Goal: Task Accomplishment & Management: Complete application form

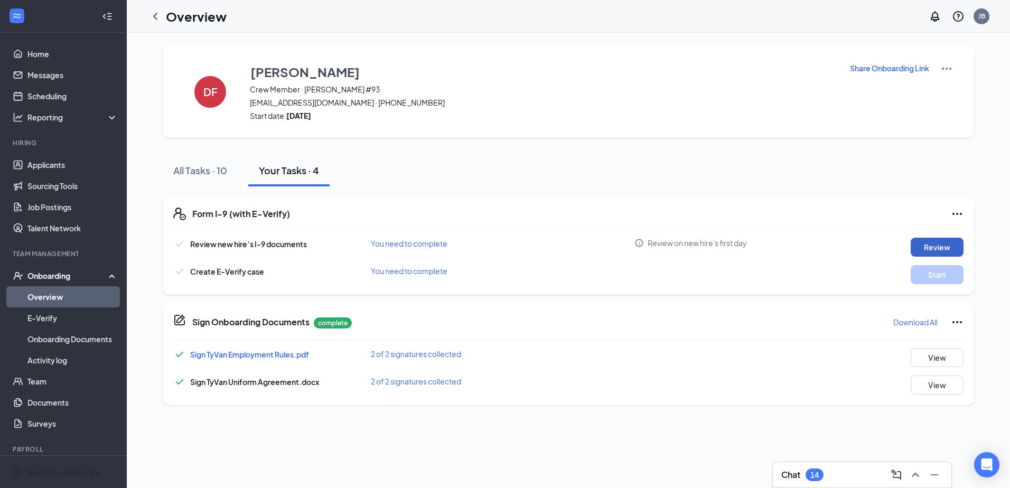
click at [934, 247] on button "Review" at bounding box center [936, 247] width 53 height 19
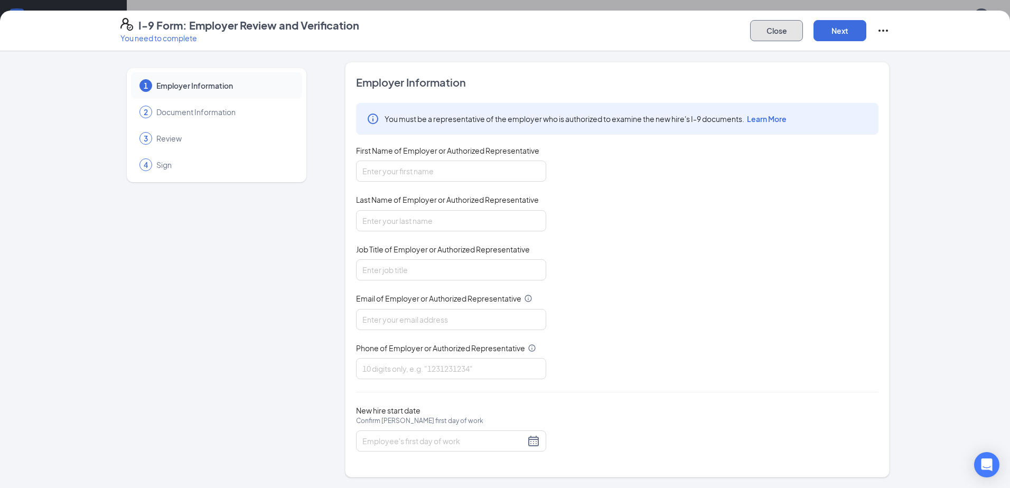
click at [773, 29] on button "Close" at bounding box center [776, 30] width 53 height 21
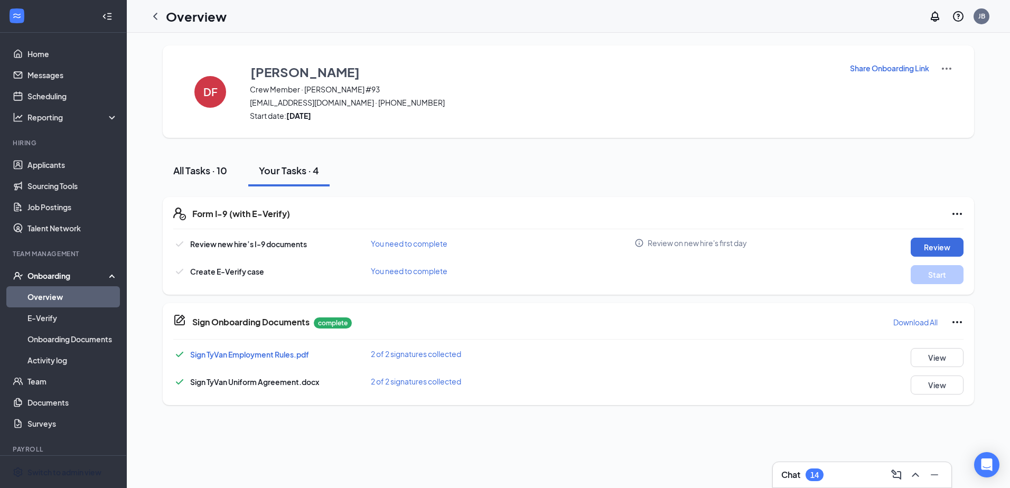
click at [220, 166] on div "All Tasks · 10" at bounding box center [200, 170] width 54 height 13
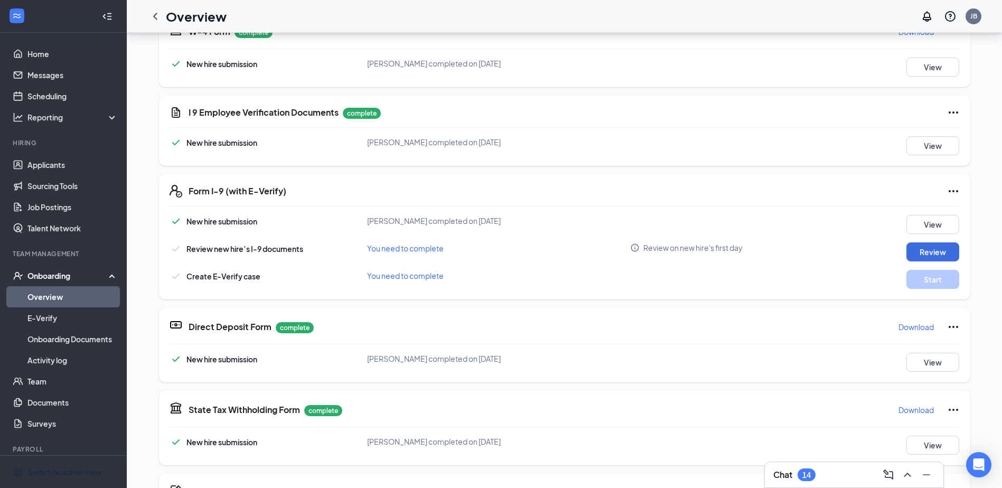
scroll to position [264, 0]
click at [952, 147] on button "View" at bounding box center [932, 144] width 53 height 19
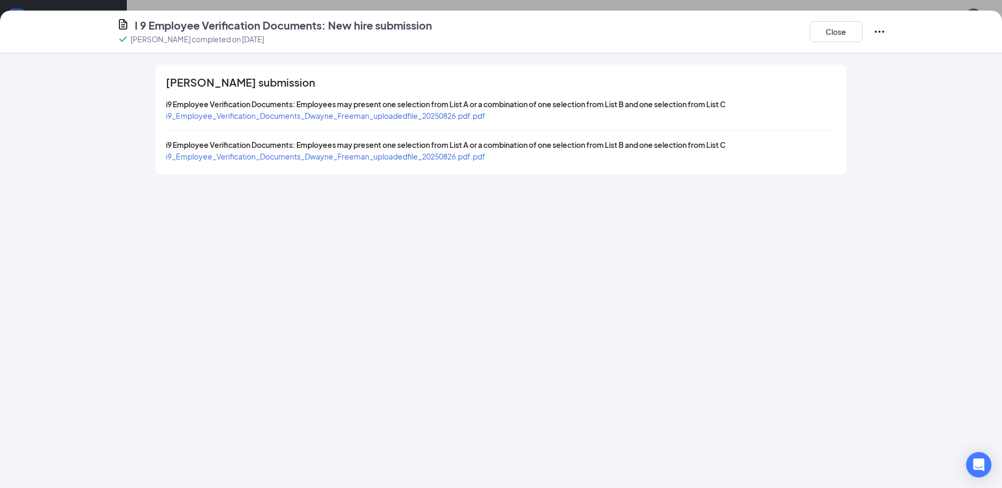
click at [468, 114] on span "i9_Employee_Verification_Documents_Dwayne_Freeman_uploadedfile_20250826.pdf.pdf" at bounding box center [325, 116] width 319 height 10
click at [431, 157] on span "i9_Employee_Verification_Documents_Dwayne_Freeman_uploadedfile_20250826.pdf.pdf" at bounding box center [325, 157] width 319 height 10
click at [822, 32] on button "Close" at bounding box center [836, 31] width 53 height 21
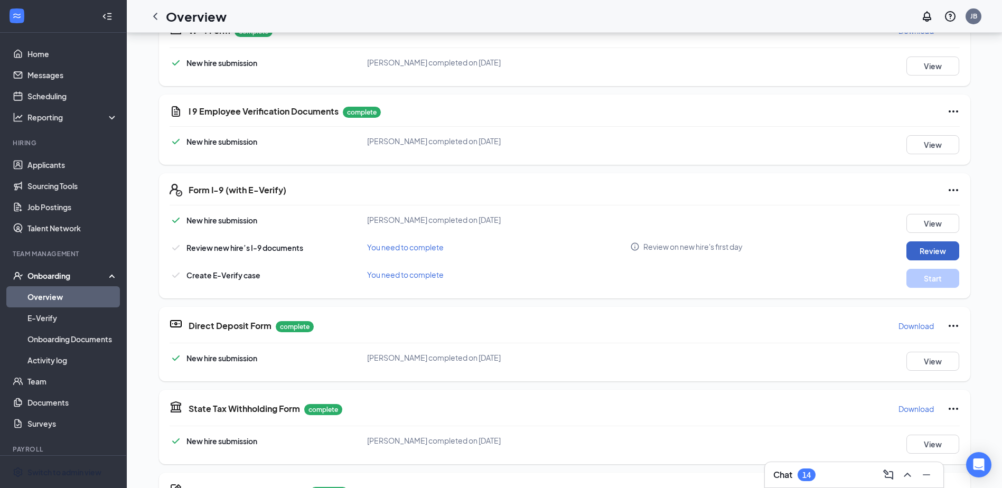
click at [910, 252] on button "Review" at bounding box center [932, 250] width 53 height 19
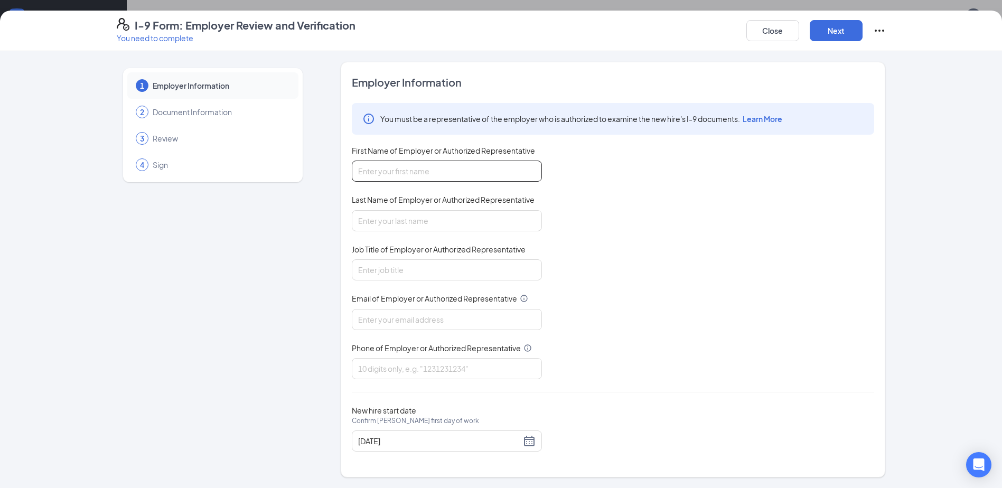
click at [445, 170] on input "First Name of Employer or Authorized Representative" at bounding box center [447, 171] width 190 height 21
type input "[PERSON_NAME]"
type input "[EMAIL_ADDRESS][DOMAIN_NAME]"
type input "8157214760"
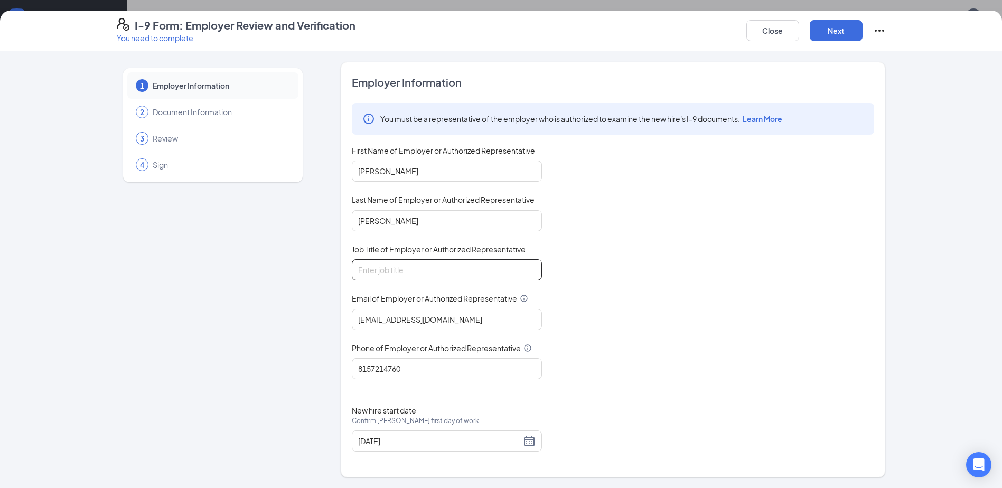
click at [397, 276] on input "Job Title of Employer or Authorized Representative" at bounding box center [447, 269] width 190 height 21
type input "Owner"
click at [617, 316] on div "You must be a representative of the employer who is authorized to examine the n…" at bounding box center [613, 241] width 522 height 276
click at [847, 30] on button "Next" at bounding box center [836, 30] width 53 height 21
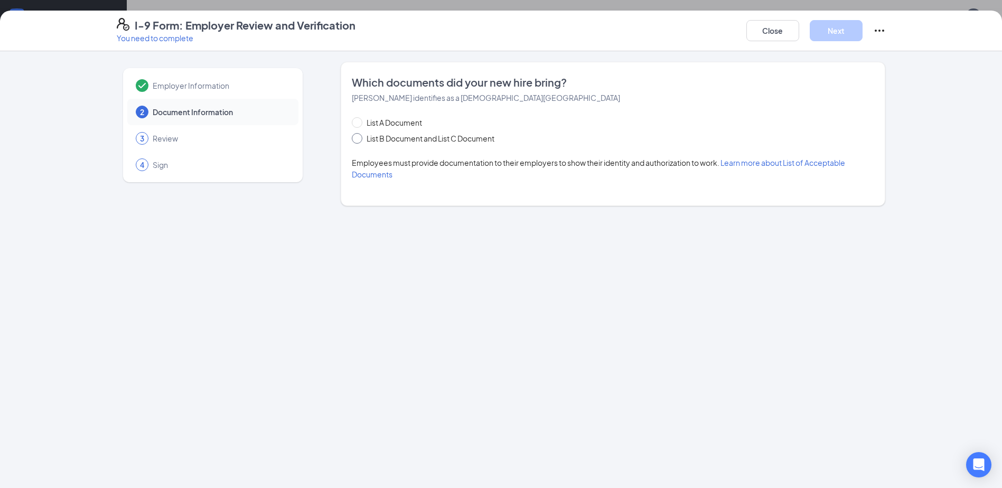
click at [448, 142] on span "List B Document and List C Document" at bounding box center [430, 139] width 136 height 12
click at [359, 140] on input "List B Document and List C Document" at bounding box center [355, 136] width 7 height 7
radio input "true"
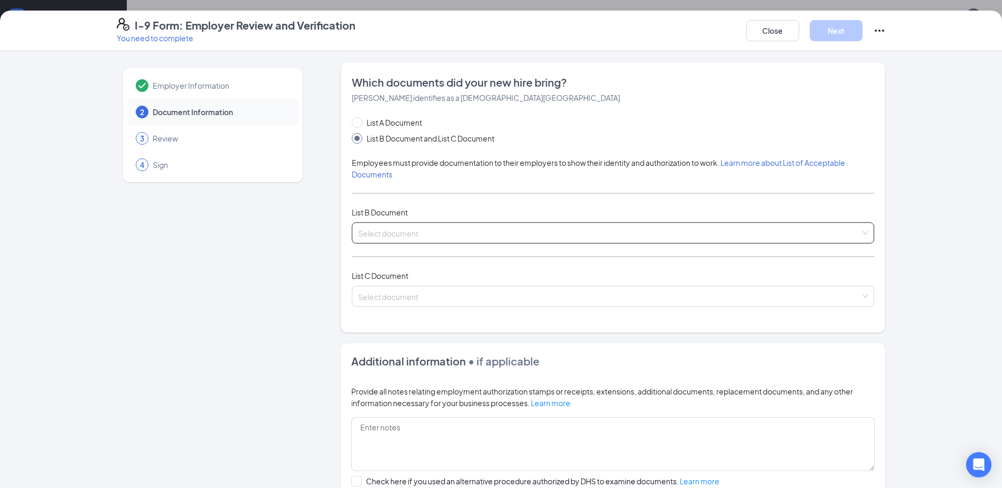
click at [468, 224] on input "search" at bounding box center [609, 231] width 502 height 16
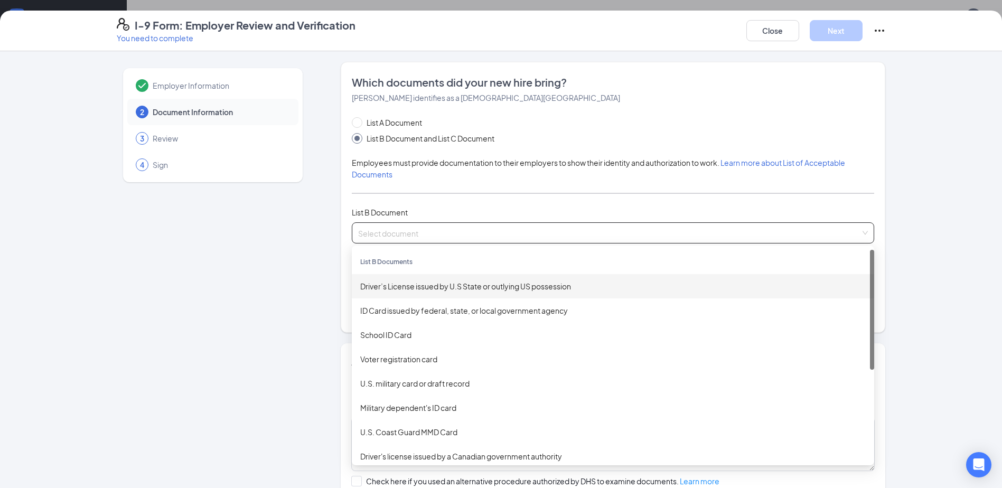
click at [430, 280] on div "Driver’s License issued by U.S State or outlying US possession" at bounding box center [612, 286] width 505 height 12
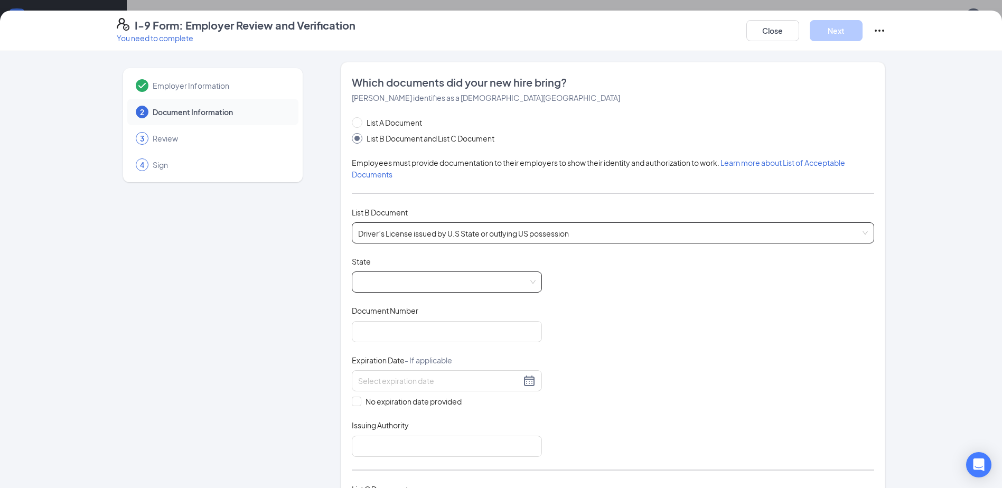
click at [429, 287] on span at bounding box center [446, 282] width 177 height 20
click at [387, 279] on span at bounding box center [446, 282] width 177 height 20
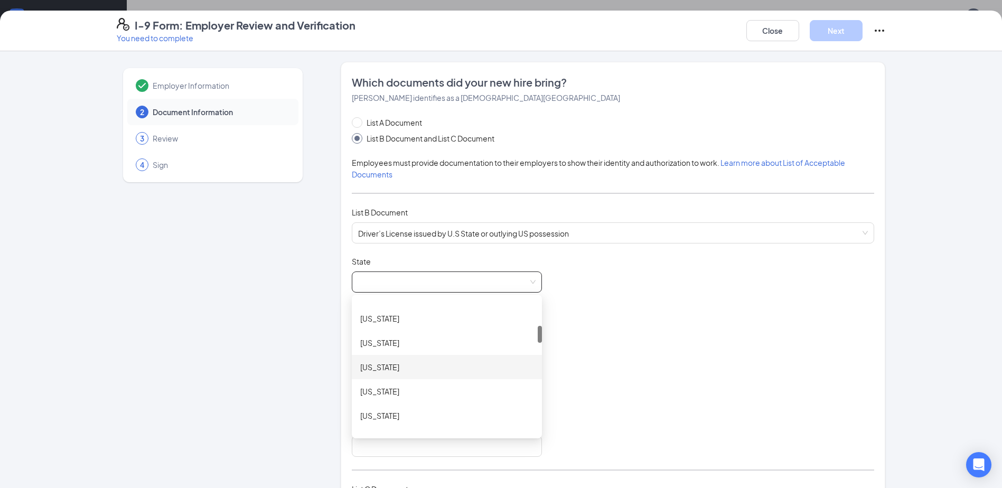
scroll to position [317, 0]
click at [383, 360] on div "[US_STATE]" at bounding box center [446, 359] width 173 height 12
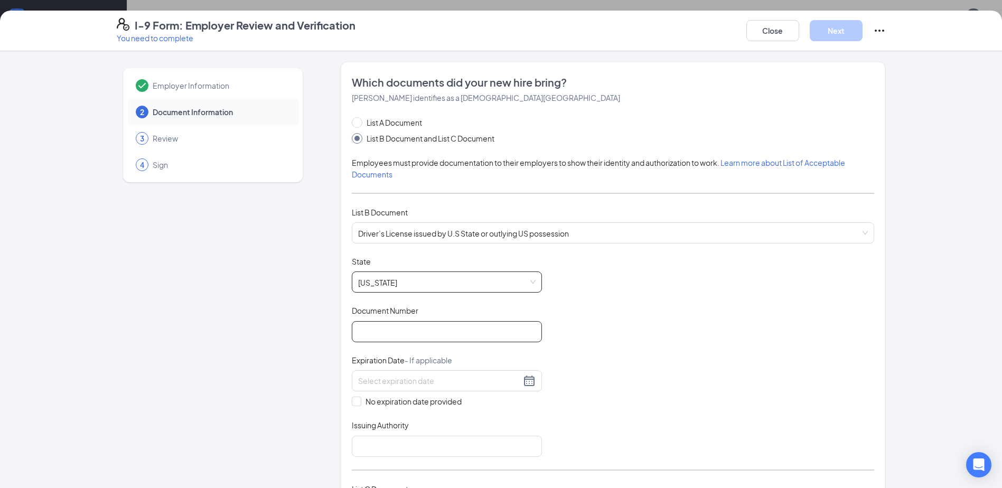
click at [439, 330] on input "Document Number" at bounding box center [447, 331] width 190 height 21
type input "f65517298056"
click at [424, 383] on input at bounding box center [439, 381] width 163 height 12
type input "[DATE]"
click at [438, 445] on input "Issuing Authority" at bounding box center [447, 446] width 190 height 21
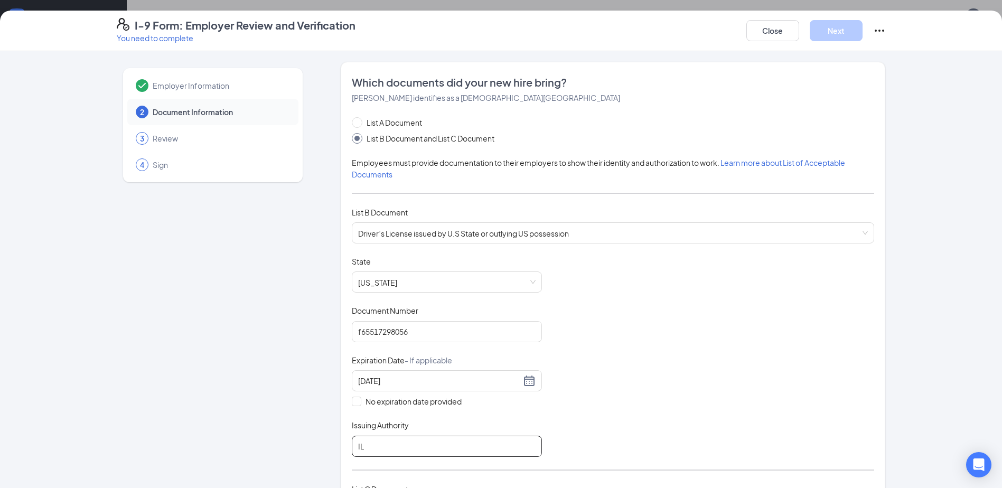
type input "IL"
click at [593, 382] on div "Document Title Driver’s License issued by U.S State or outlying US possession S…" at bounding box center [613, 356] width 522 height 201
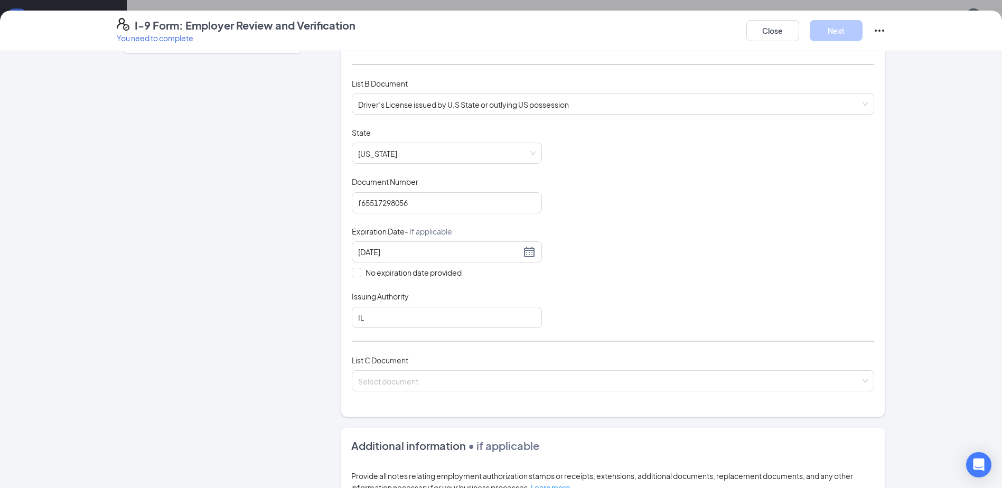
scroll to position [179, 0]
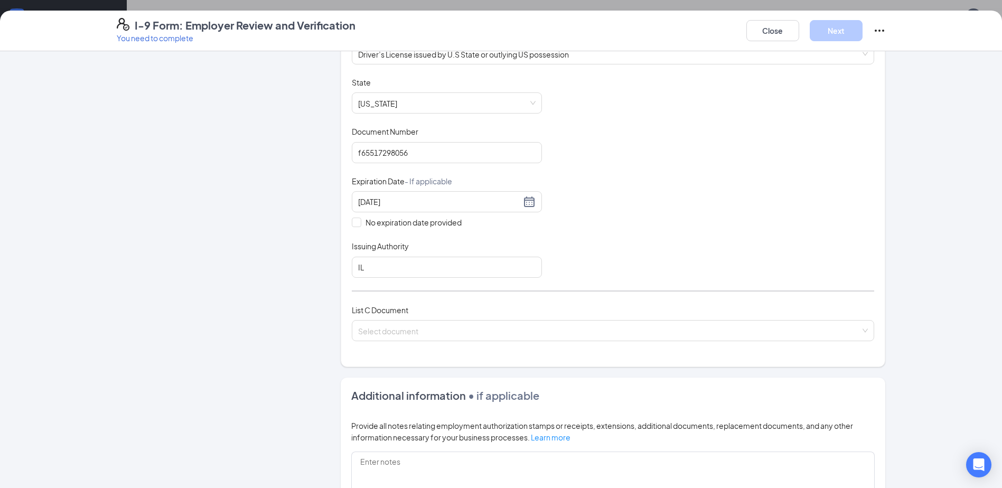
click at [514, 342] on div "List C Document Select document" at bounding box center [613, 329] width 522 height 50
click at [516, 337] on span at bounding box center [609, 331] width 502 height 20
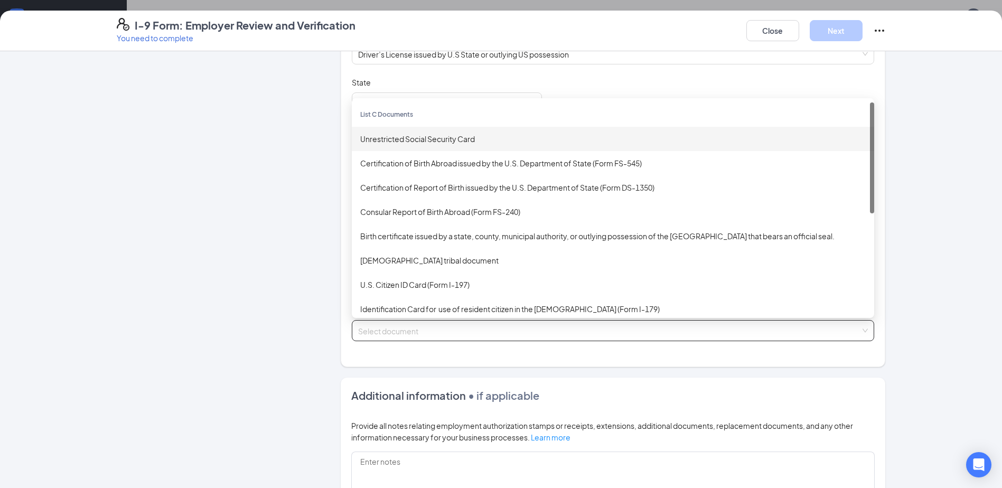
click at [471, 145] on div "Unrestricted Social Security Card" at bounding box center [613, 139] width 522 height 24
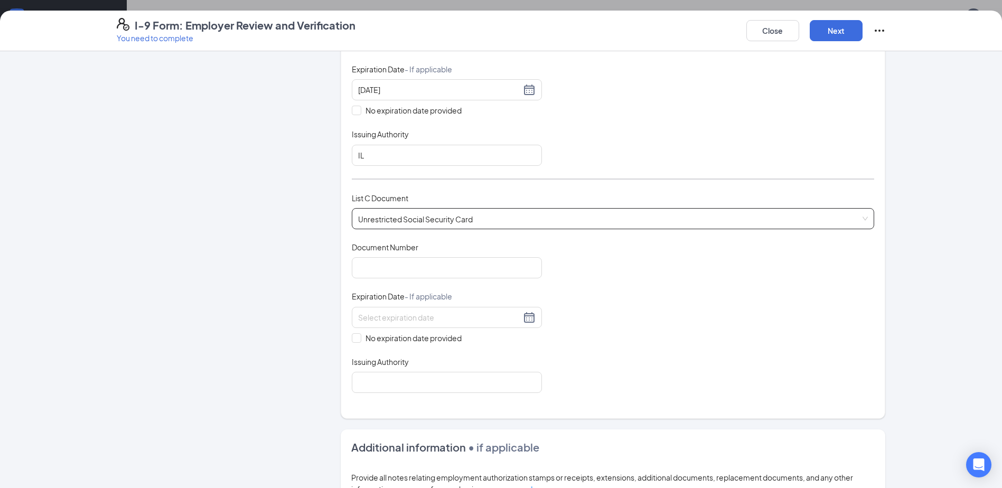
scroll to position [390, 0]
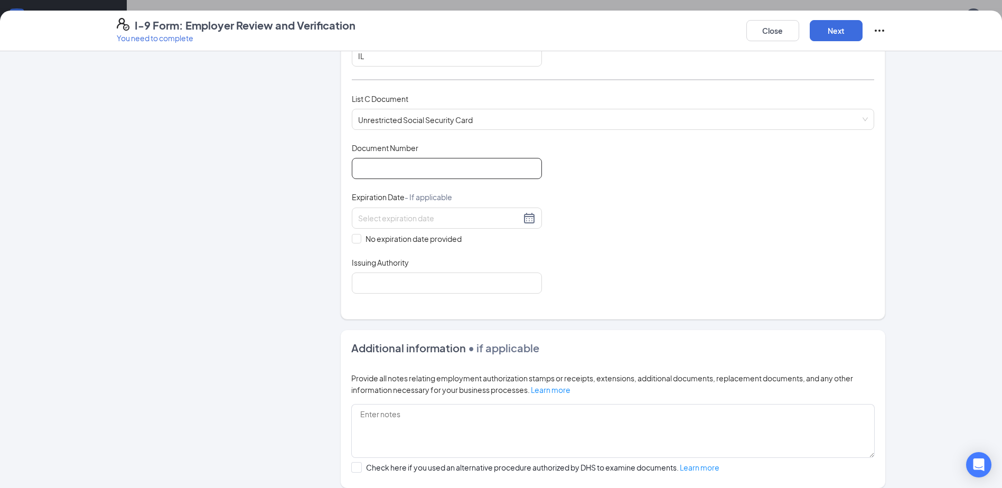
click at [411, 168] on input "Document Number" at bounding box center [447, 168] width 190 height 21
click at [382, 173] on input "Document Number" at bounding box center [447, 168] width 190 height 21
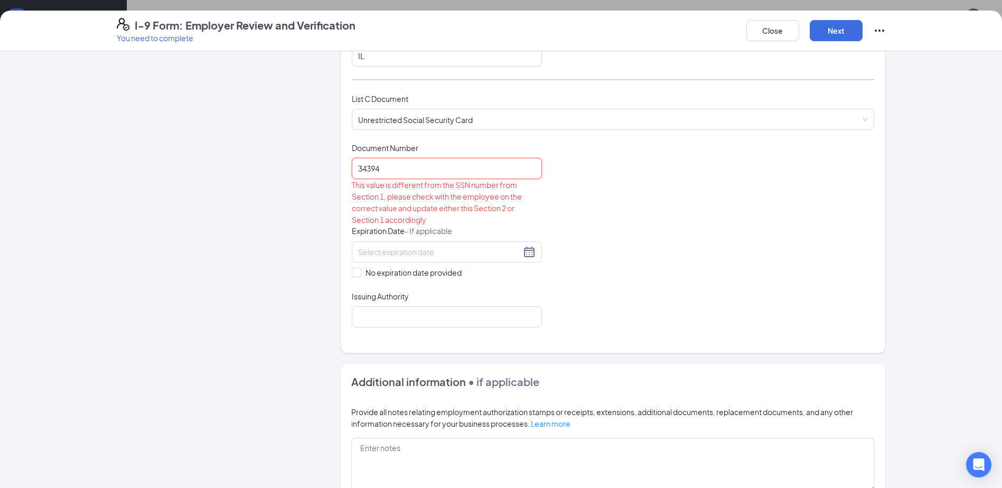
click at [415, 168] on input "34394" at bounding box center [447, 168] width 190 height 21
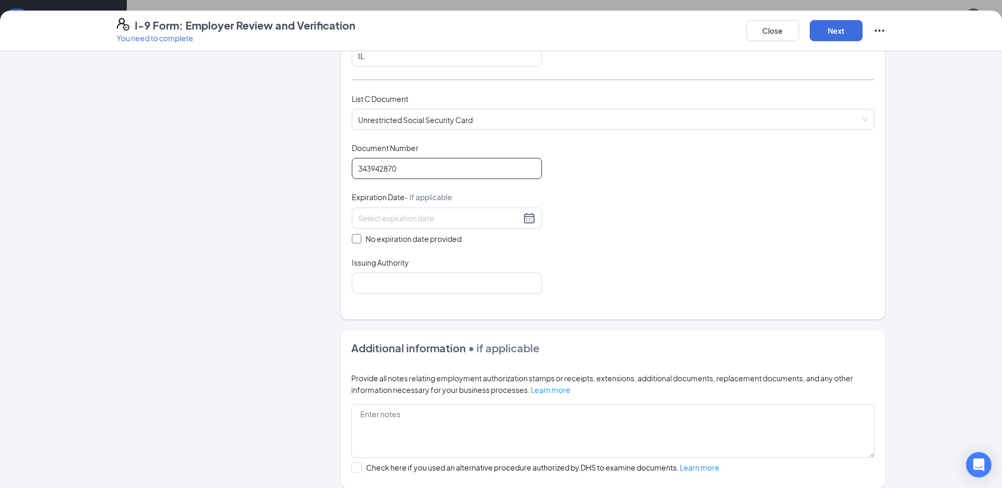
type input "343942870"
click at [361, 237] on span "No expiration date provided" at bounding box center [413, 239] width 105 height 12
click at [359, 237] on input "No expiration date provided" at bounding box center [355, 237] width 7 height 7
checkbox input "true"
click at [399, 291] on input "Issuing Authority" at bounding box center [447, 285] width 190 height 21
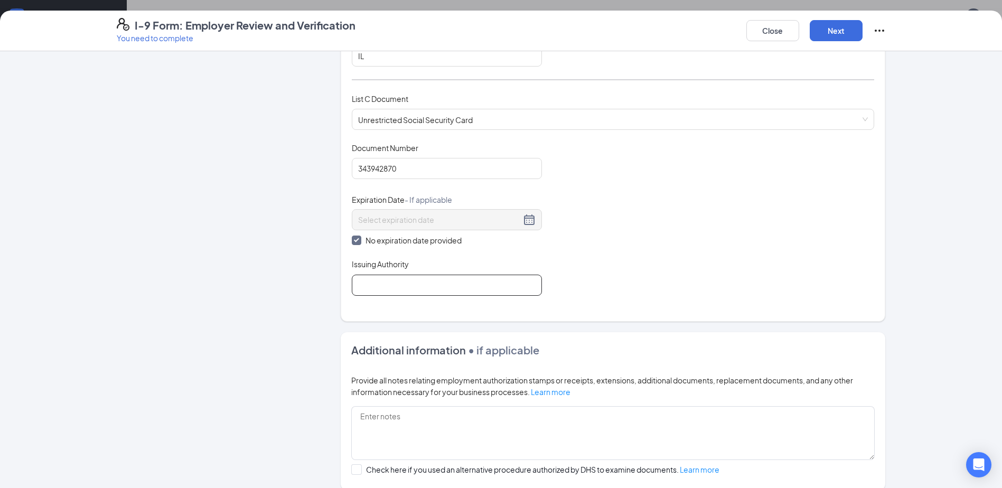
type input "[GEOGRAPHIC_DATA]"
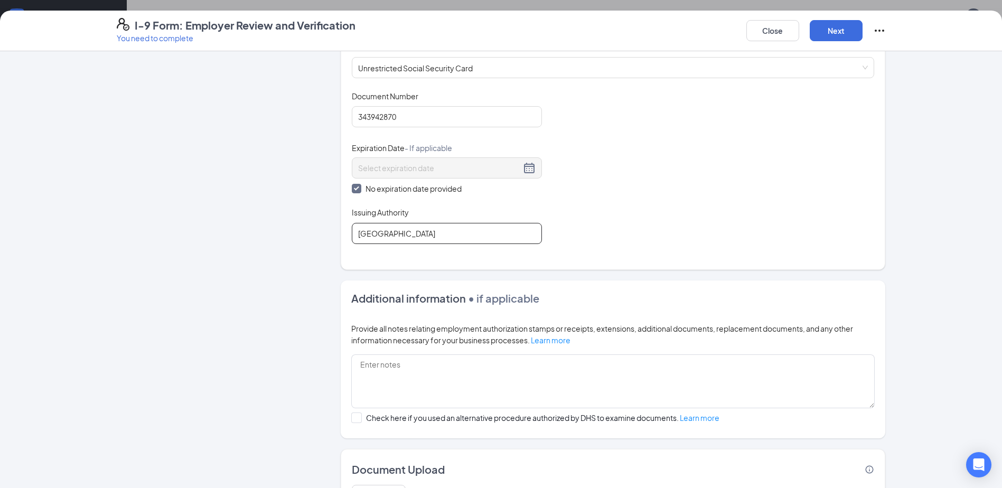
scroll to position [503, 0]
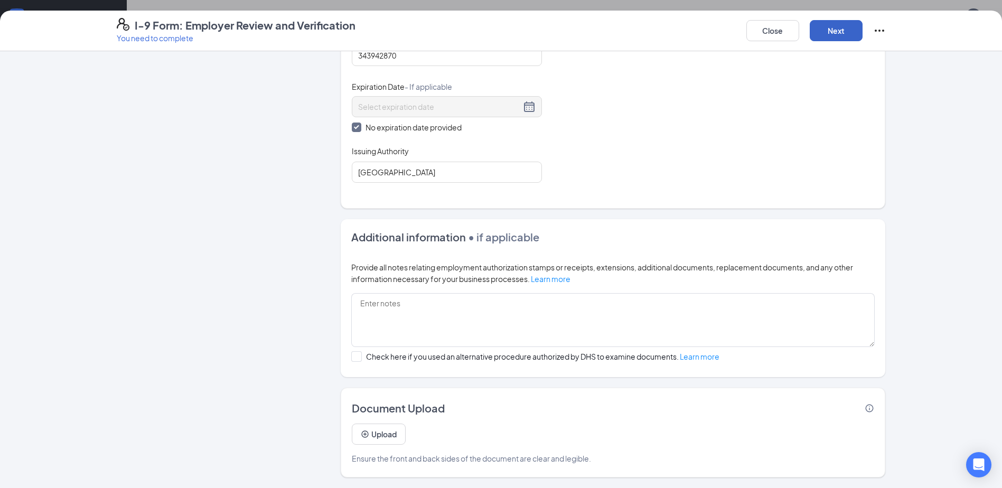
click at [834, 30] on button "Next" at bounding box center [836, 30] width 53 height 21
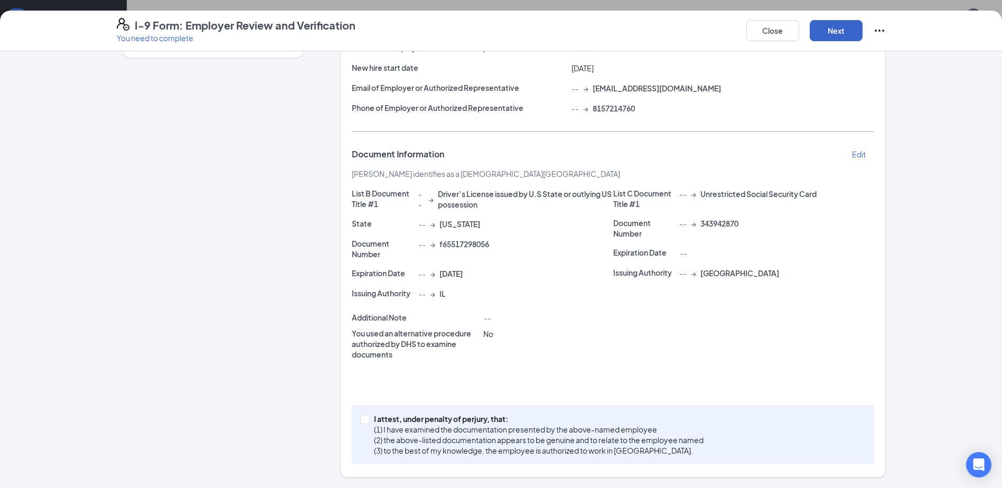
scroll to position [125, 0]
click at [370, 420] on span "I attest, under penalty of [PERSON_NAME], that: (1) I have examined the documen…" at bounding box center [539, 434] width 338 height 42
click at [367, 420] on input "I attest, under penalty of [PERSON_NAME], that: (1) I have examined the documen…" at bounding box center [363, 418] width 7 height 7
checkbox input "true"
click at [838, 34] on button "Next" at bounding box center [836, 30] width 53 height 21
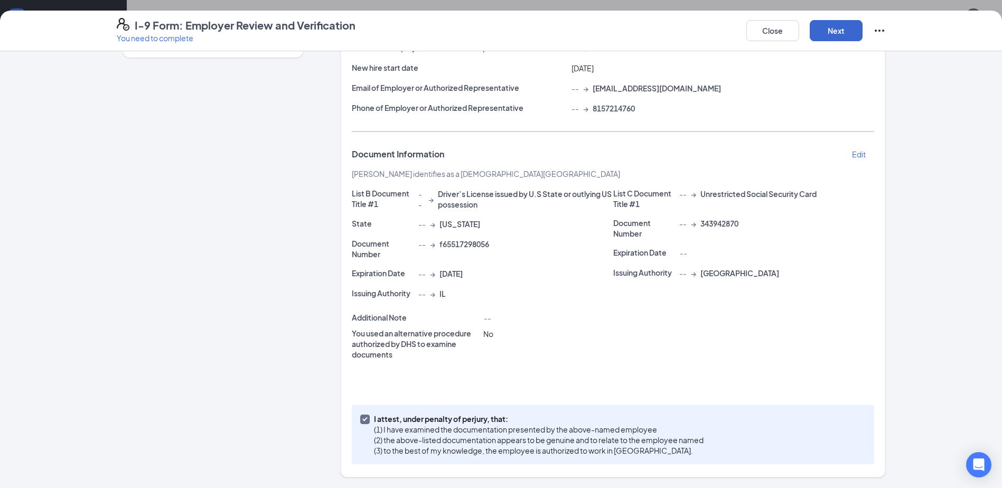
scroll to position [0, 0]
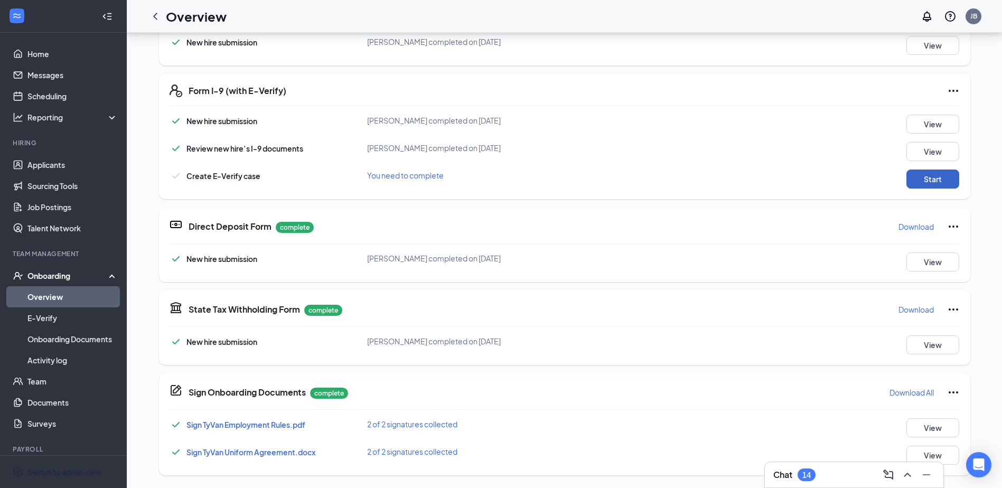
click at [931, 183] on button "Start" at bounding box center [932, 179] width 53 height 19
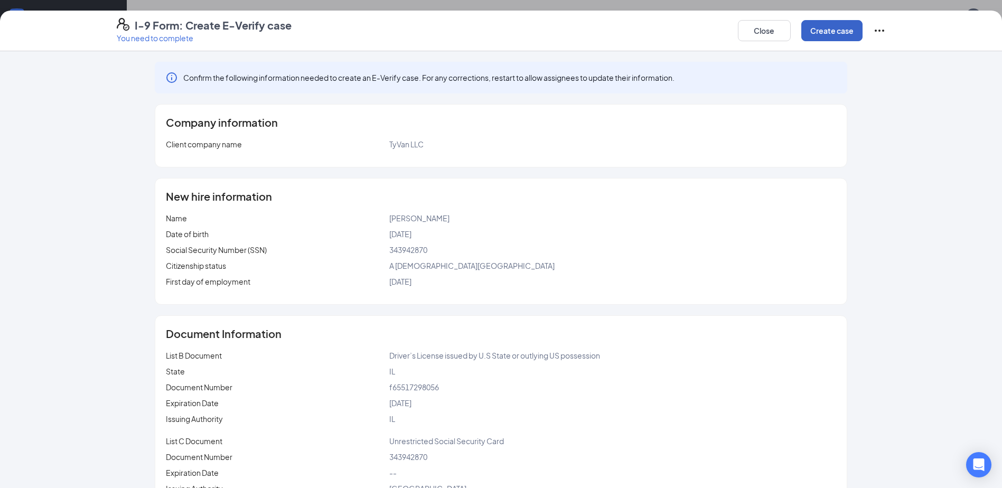
click at [820, 33] on button "Create case" at bounding box center [831, 30] width 61 height 21
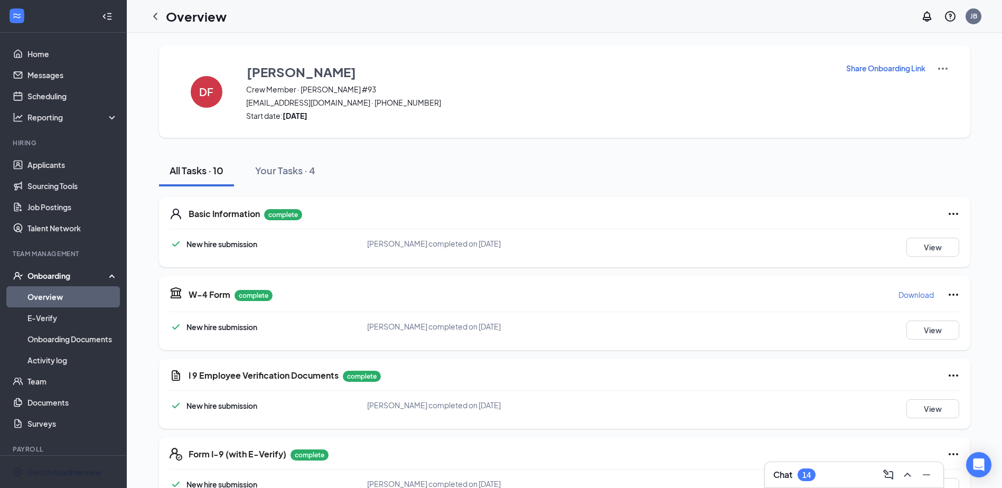
click at [379, 59] on div "DF [PERSON_NAME] Crew Member · [PERSON_NAME] #93 [EMAIL_ADDRESS][DOMAIN_NAME] ·…" at bounding box center [564, 91] width 811 height 92
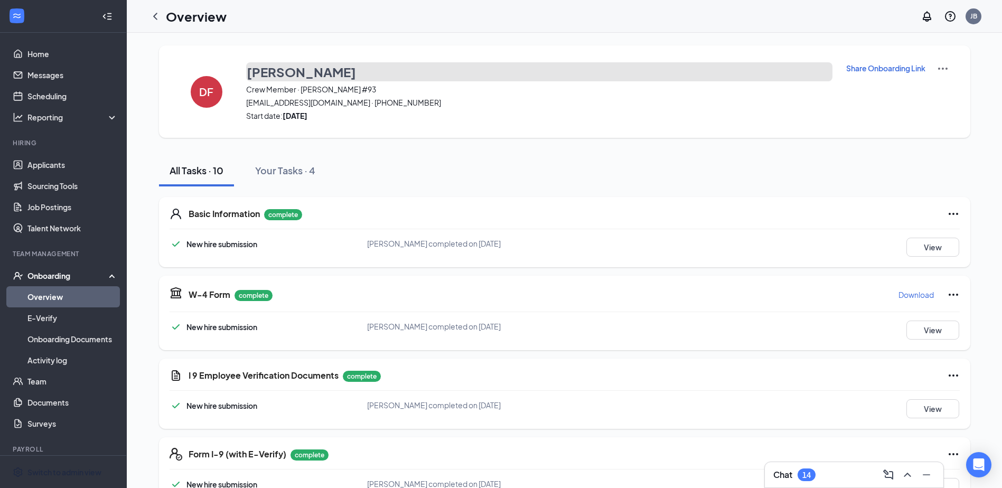
click at [370, 69] on button "[PERSON_NAME]" at bounding box center [539, 71] width 586 height 19
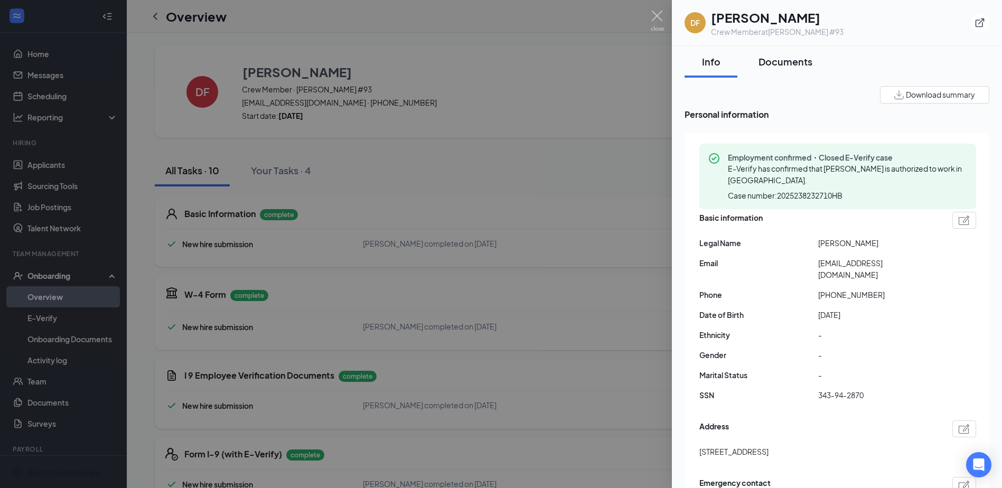
click at [787, 62] on div "Documents" at bounding box center [785, 61] width 54 height 13
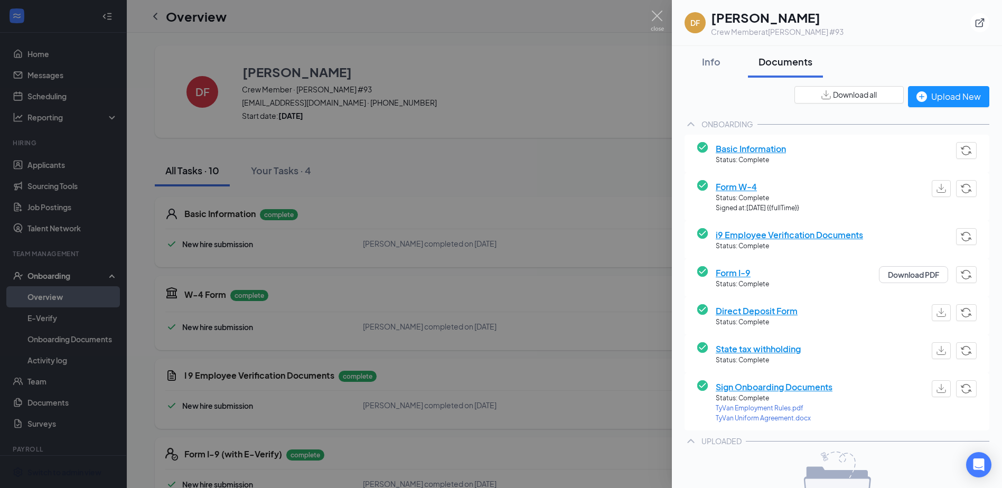
click at [833, 94] on span "Download all" at bounding box center [855, 94] width 44 height 11
click at [655, 11] on img at bounding box center [657, 21] width 13 height 21
